Goal: Task Accomplishment & Management: Use online tool/utility

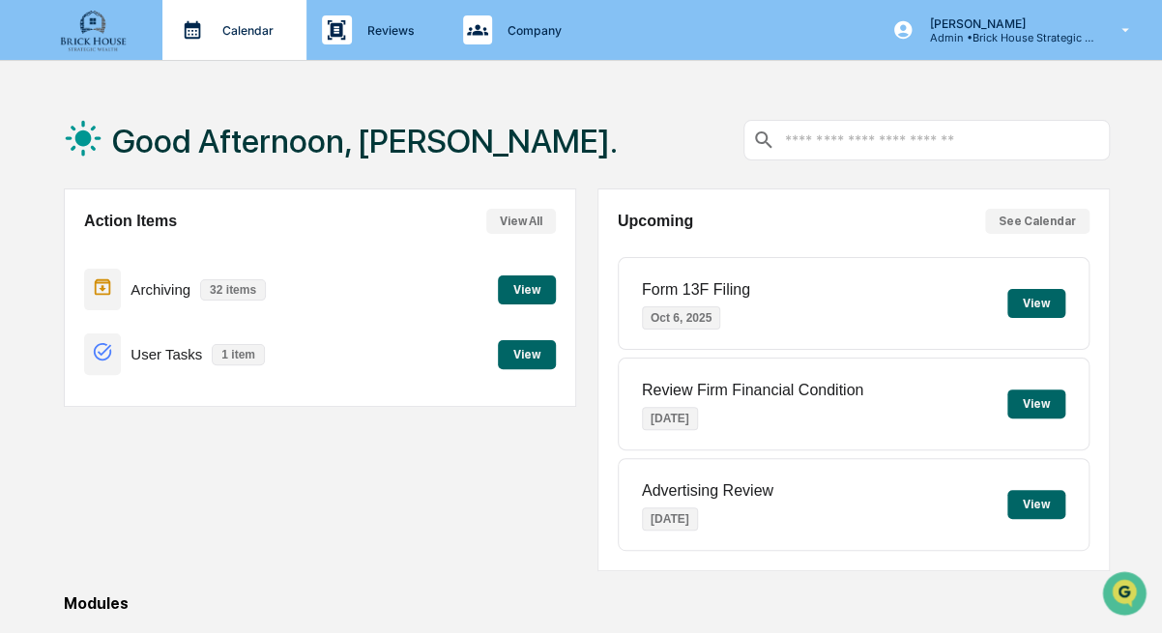
click at [237, 27] on p "Calendar" at bounding box center [245, 30] width 76 height 15
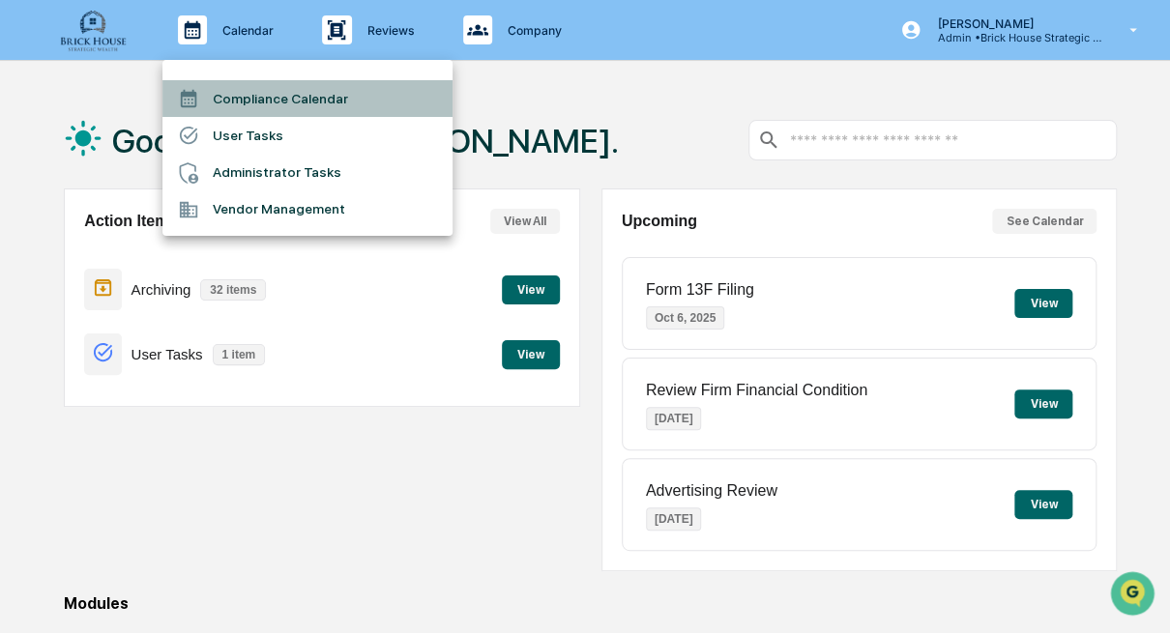
click at [259, 98] on li "Compliance Calendar" at bounding box center [307, 98] width 290 height 37
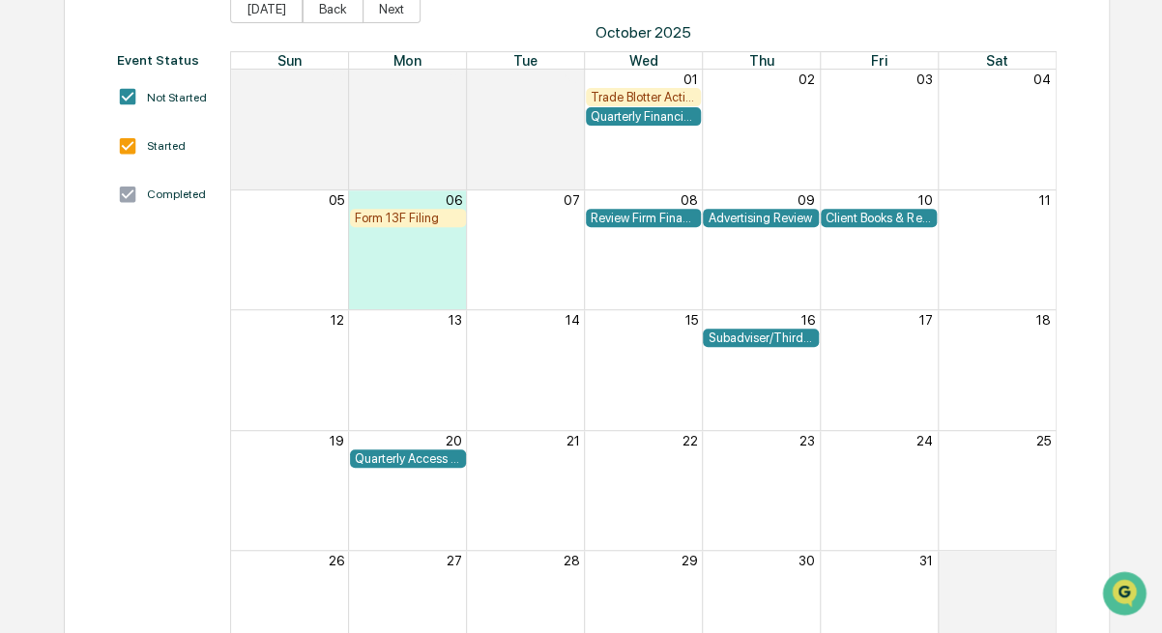
scroll to position [232, 0]
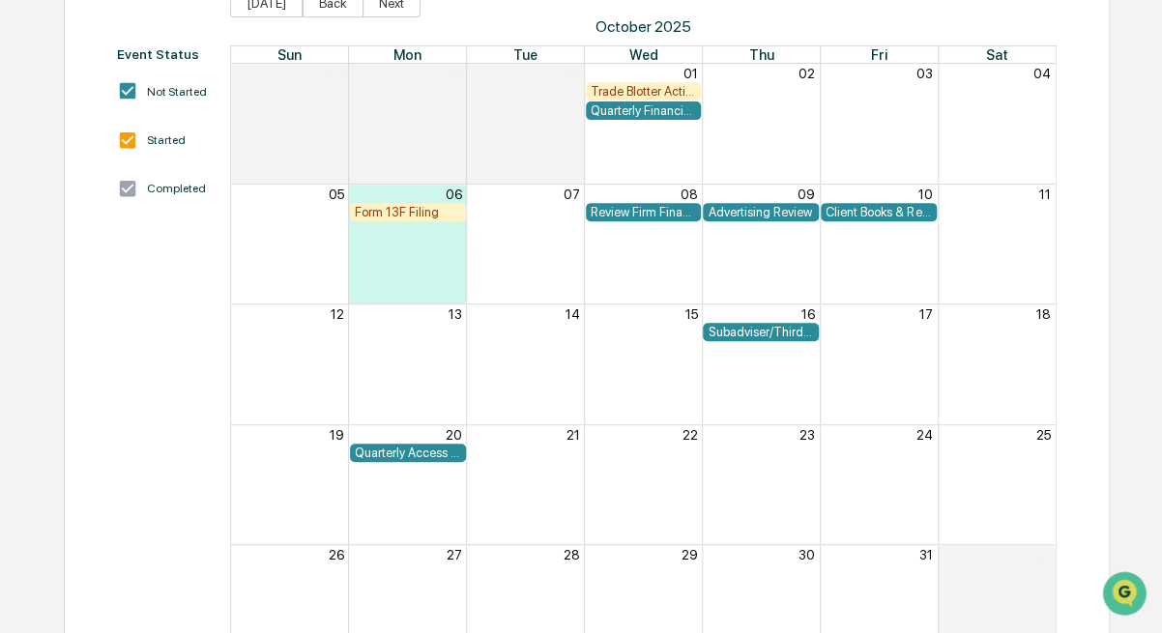
click at [871, 212] on div "Client Books & Records Review" at bounding box center [879, 212] width 106 height 15
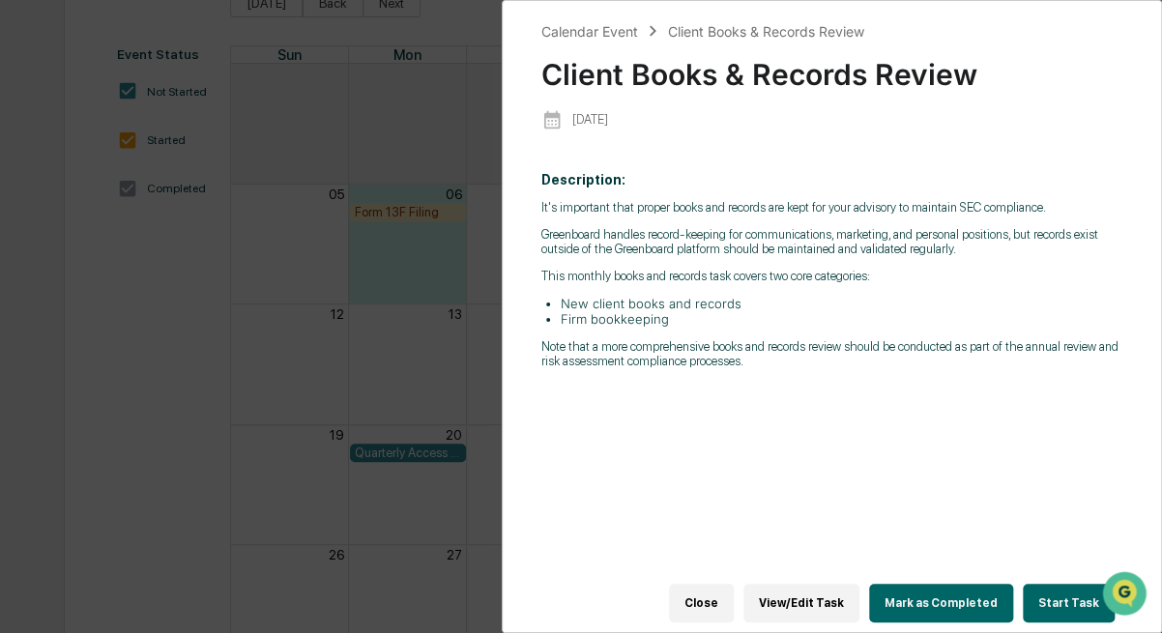
click at [726, 597] on button "Close" at bounding box center [701, 603] width 65 height 39
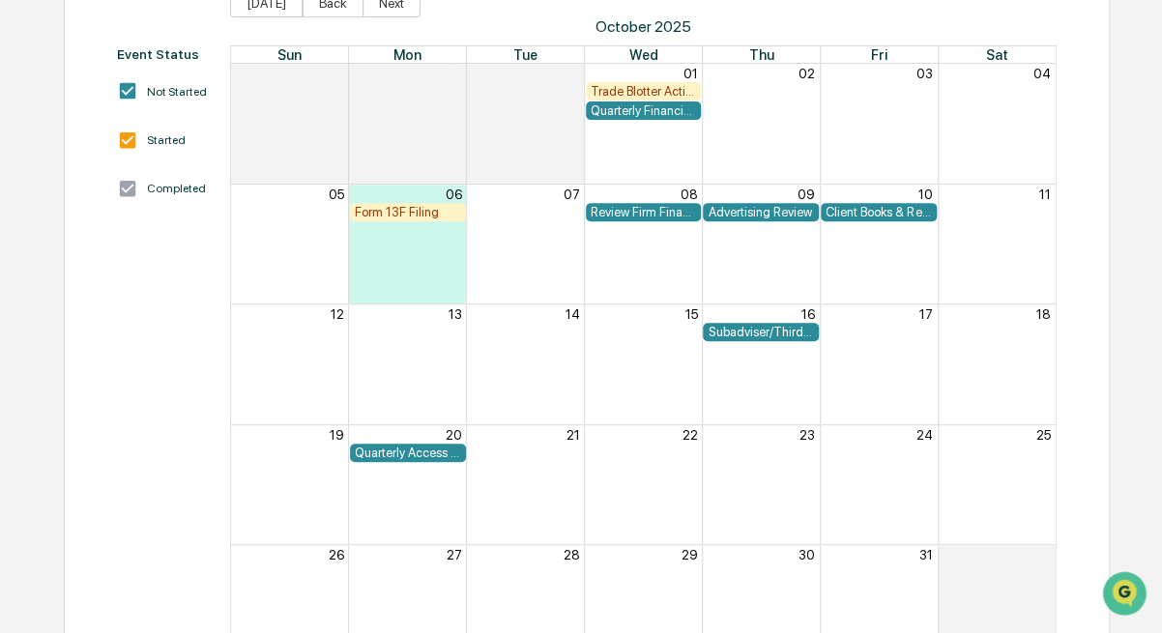
click at [409, 215] on div "Form 13F Filing" at bounding box center [408, 212] width 106 height 15
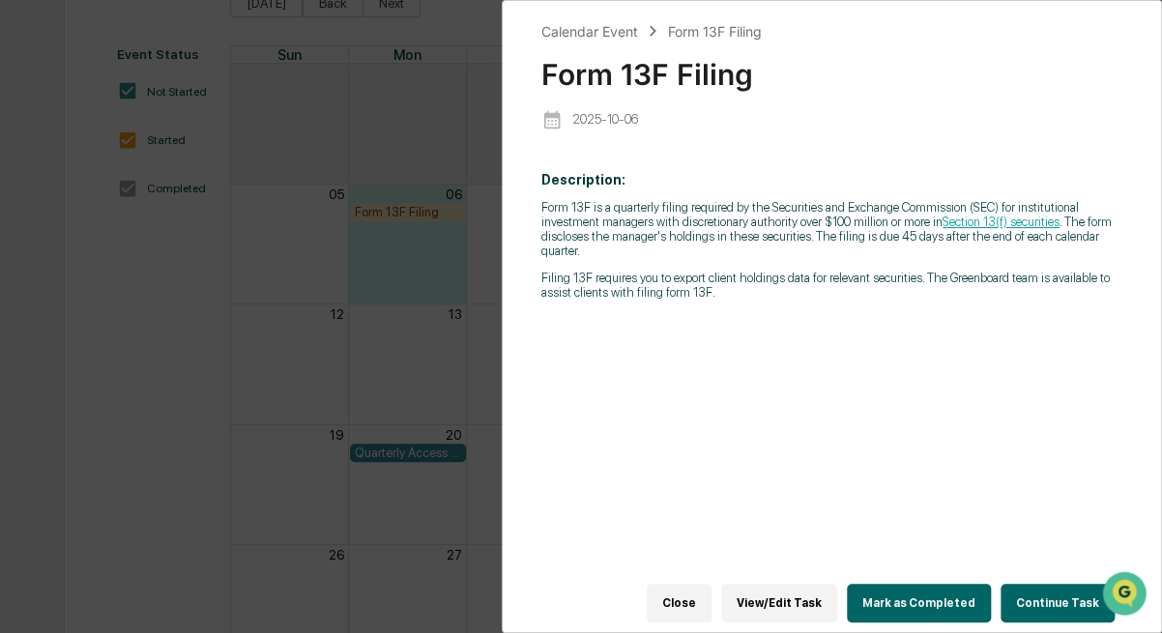
click at [696, 602] on button "Close" at bounding box center [679, 603] width 65 height 39
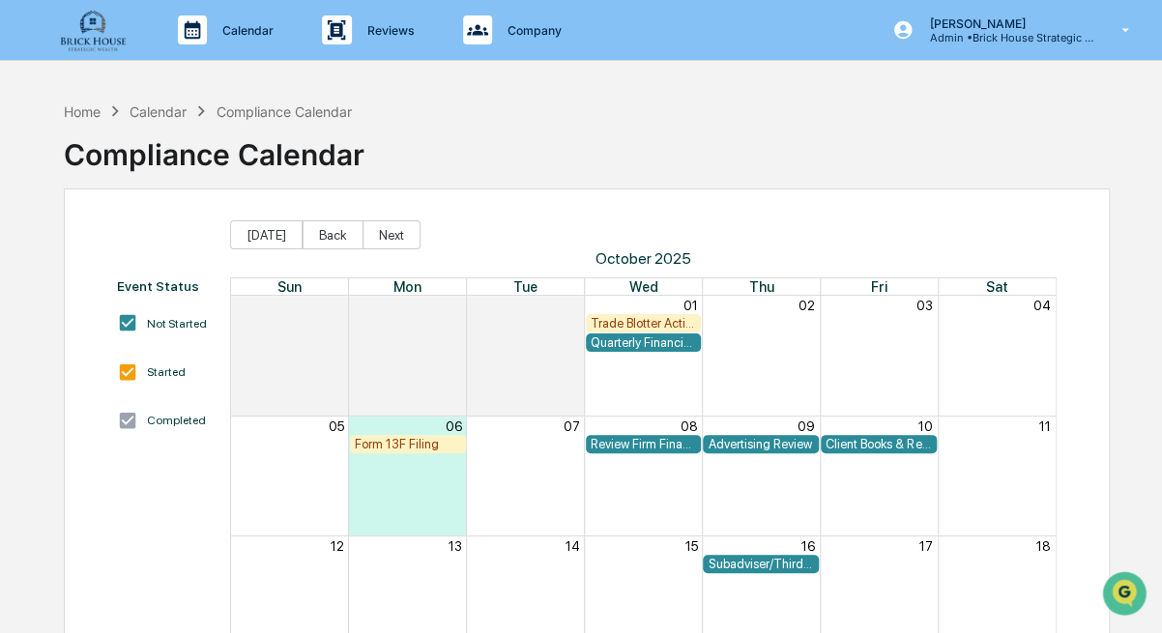
scroll to position [0, 0]
click at [322, 233] on button "Back" at bounding box center [333, 234] width 61 height 29
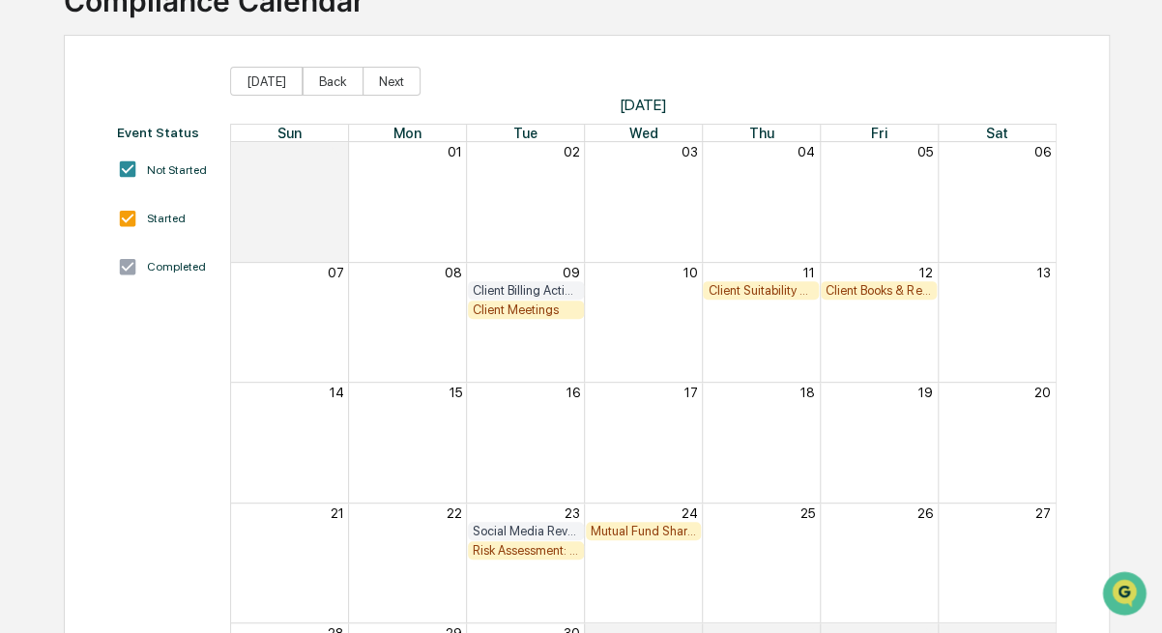
scroll to position [155, 0]
click at [642, 528] on div "Mutual Fund Share Class & Fee Review" at bounding box center [644, 530] width 106 height 15
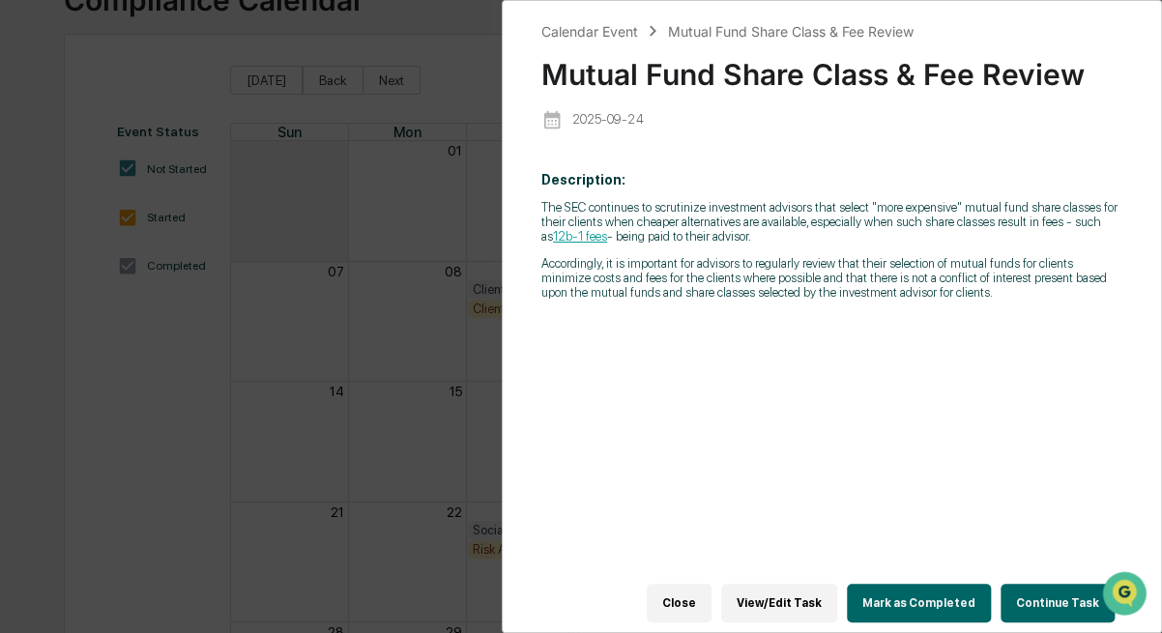
click at [801, 593] on button "View/Edit Task" at bounding box center [779, 603] width 116 height 39
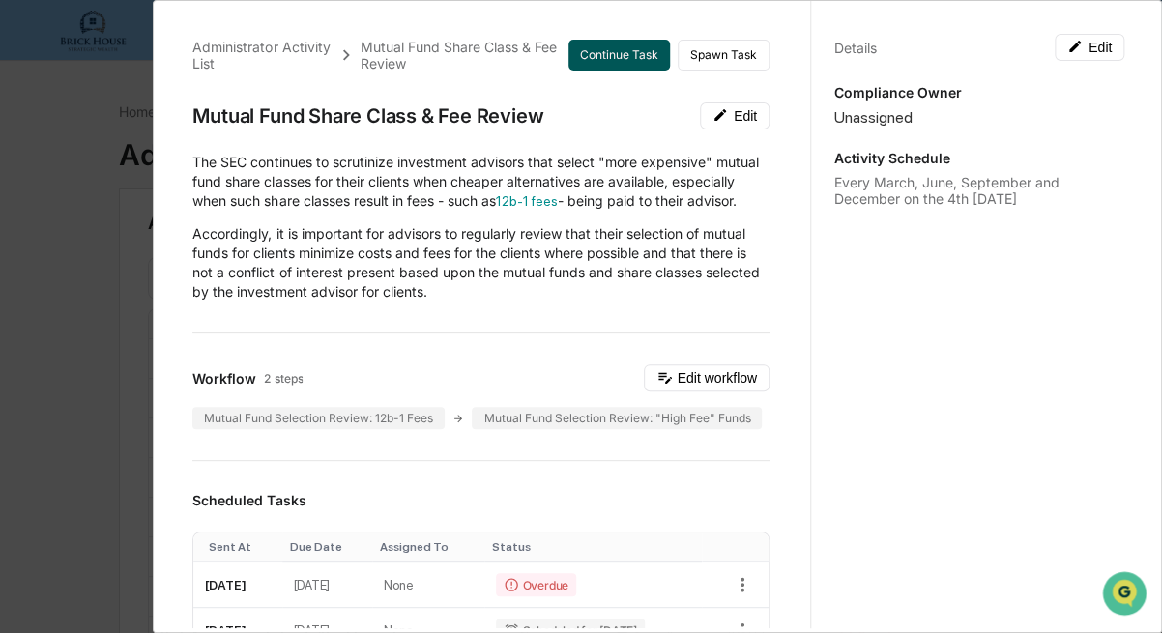
click at [599, 54] on button "Continue Task" at bounding box center [619, 55] width 102 height 31
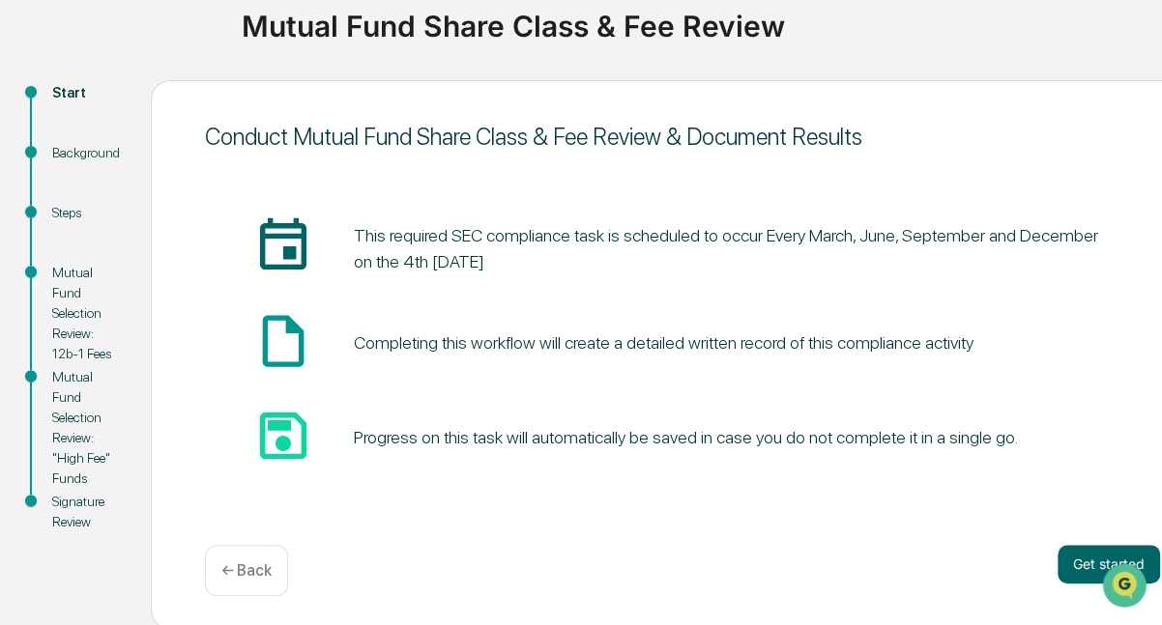
scroll to position [152, 0]
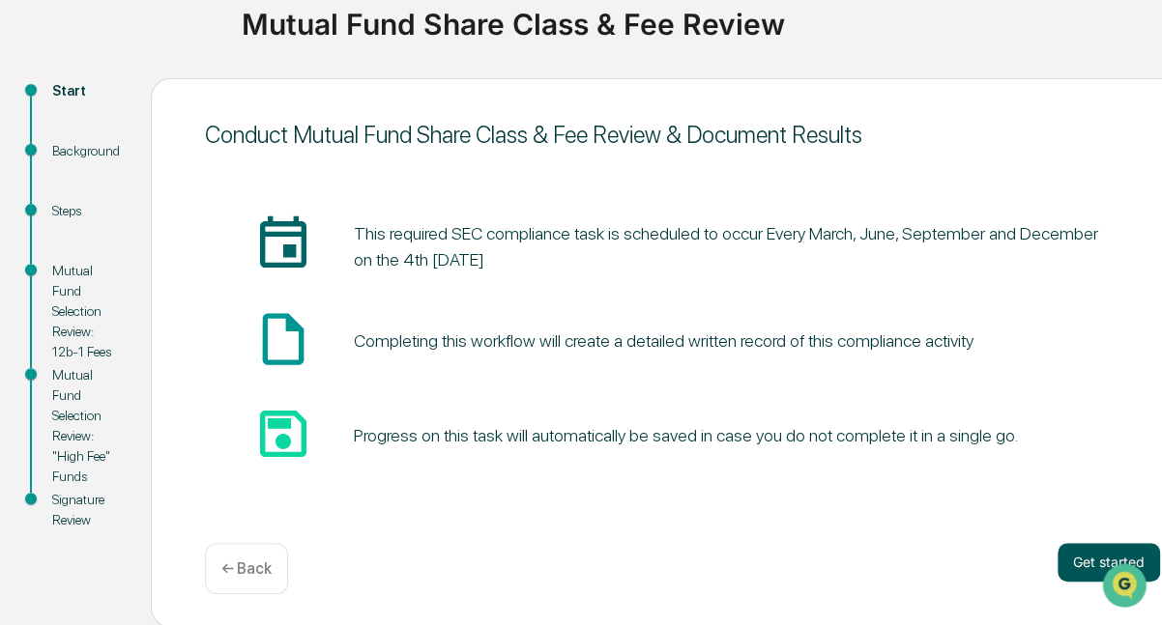
click at [1083, 557] on button "Get started" at bounding box center [1109, 562] width 102 height 39
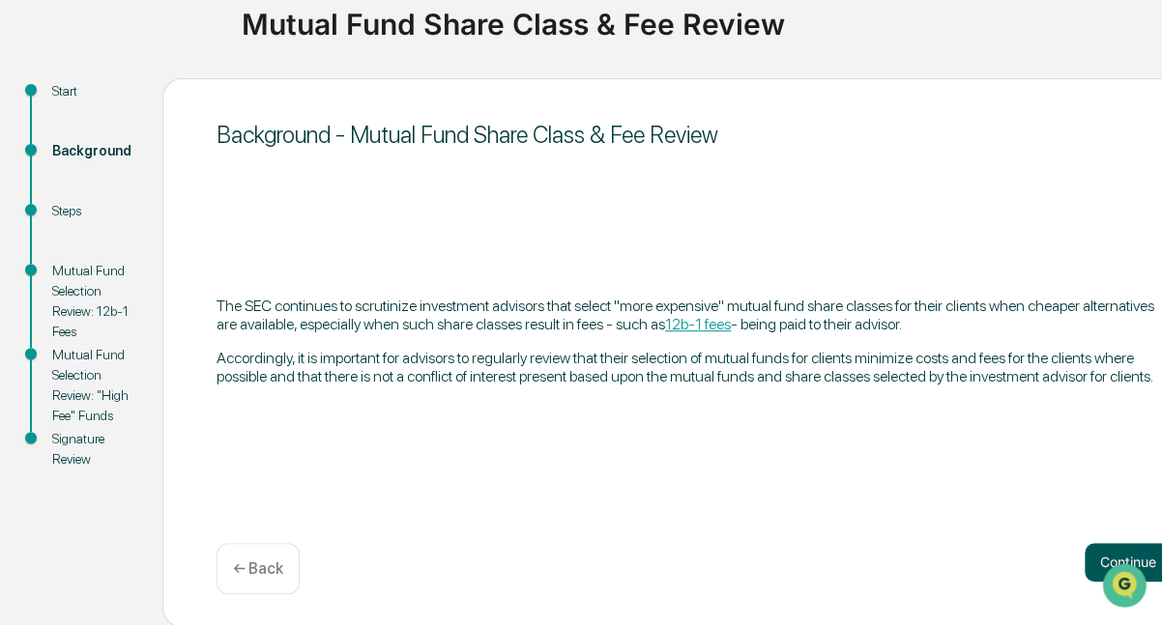
click at [1100, 556] on button "Continue" at bounding box center [1128, 562] width 87 height 39
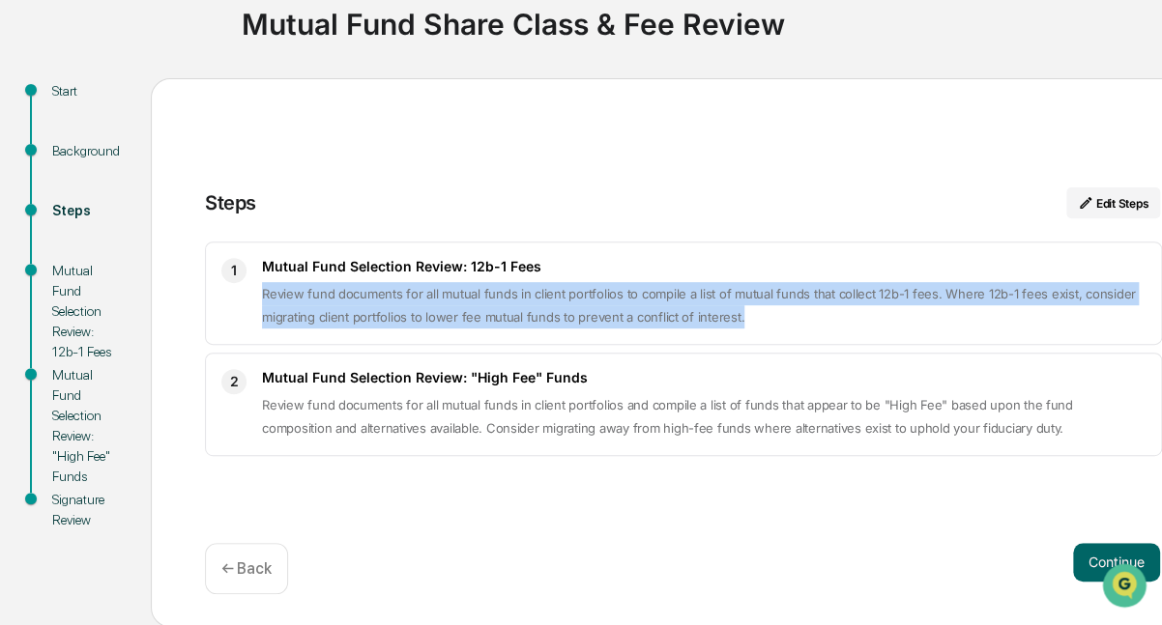
drag, startPoint x: 261, startPoint y: 291, endPoint x: 756, endPoint y: 322, distance: 495.9
click at [756, 322] on p "Review fund documents for all mutual funds in client portfolios to compile a li…" at bounding box center [704, 305] width 884 height 46
drag, startPoint x: 756, startPoint y: 322, endPoint x: 688, endPoint y: 302, distance: 70.7
copy span "Review fund documents for all mutual funds in client portfolios to compile a li…"
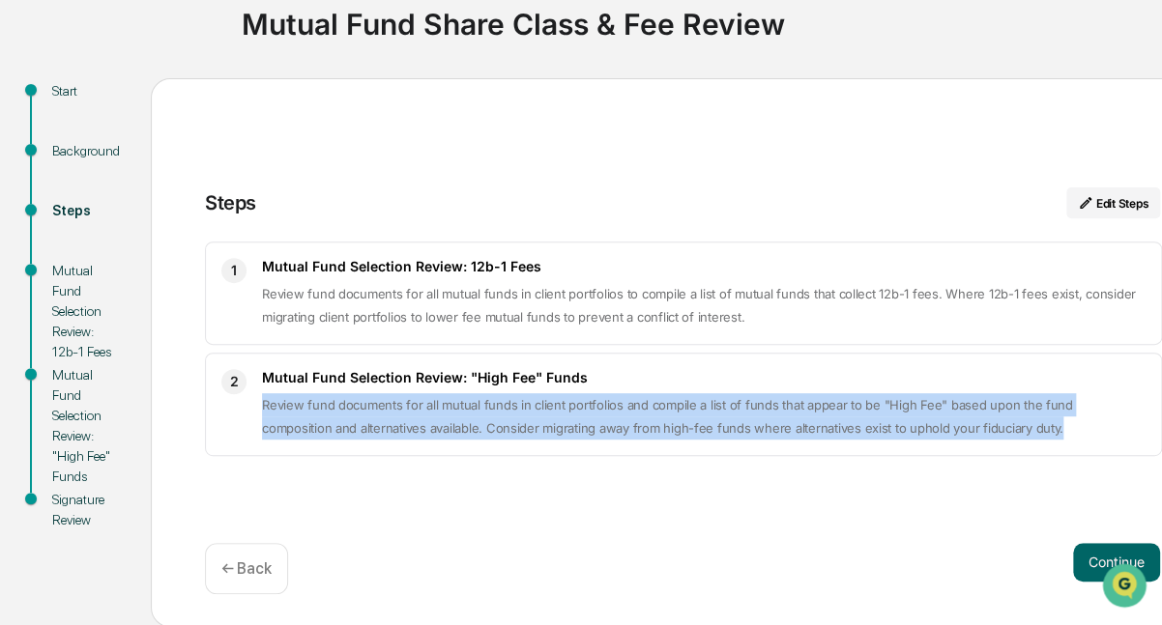
drag, startPoint x: 261, startPoint y: 406, endPoint x: 990, endPoint y: 427, distance: 729.3
click at [990, 427] on p "Review fund documents for all mutual funds in client portfolios and compile a l…" at bounding box center [704, 416] width 884 height 46
drag, startPoint x: 990, startPoint y: 427, endPoint x: 874, endPoint y: 418, distance: 116.4
copy span "Review fund documents for all mutual funds in client portfolios and compile a l…"
